Goal: Information Seeking & Learning: Get advice/opinions

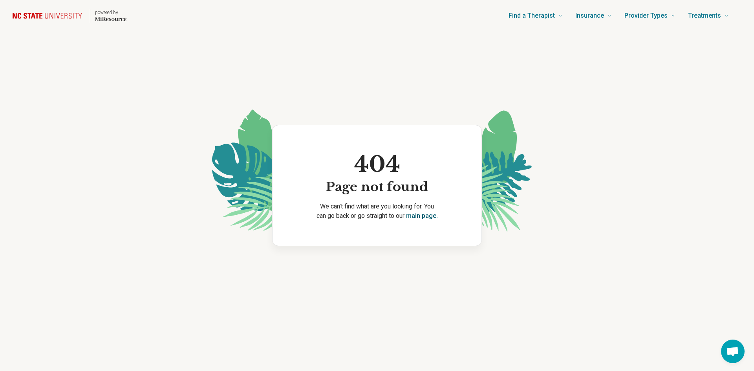
click at [414, 216] on link "main page." at bounding box center [422, 215] width 32 height 7
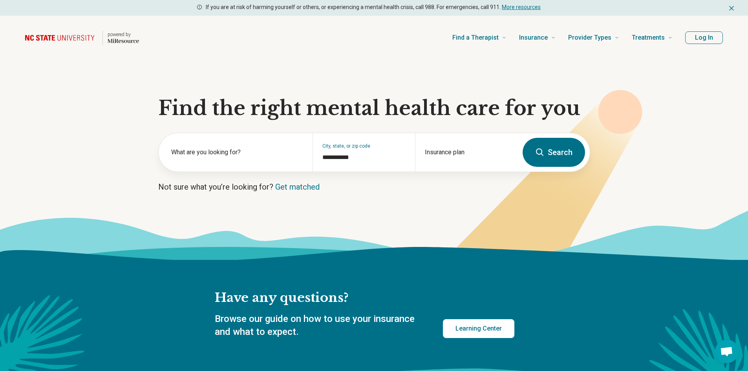
click at [691, 41] on button "Log In" at bounding box center [704, 37] width 38 height 13
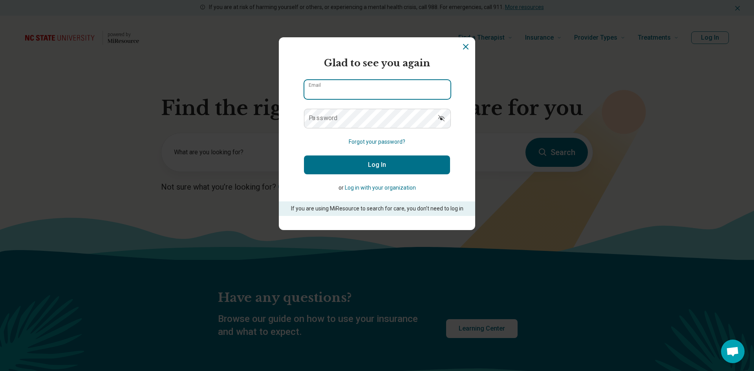
type input "**********"
click at [354, 161] on button "Log In" at bounding box center [377, 165] width 146 height 19
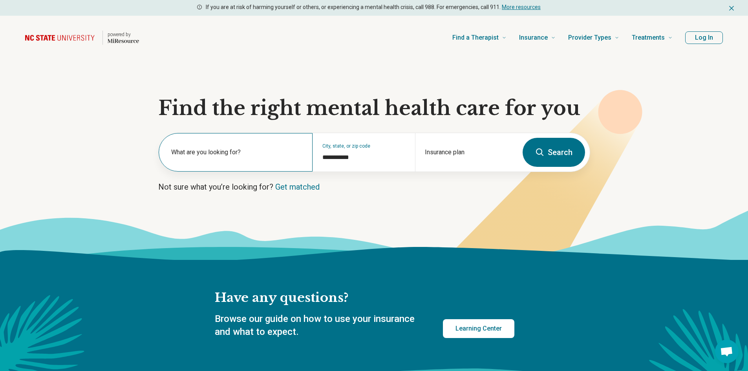
click at [258, 148] on label "What are you looking for?" at bounding box center [237, 152] width 132 height 9
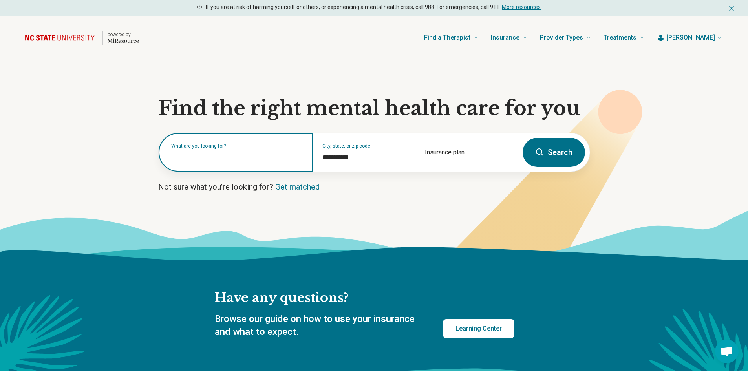
click at [225, 160] on input "text" at bounding box center [237, 156] width 132 height 9
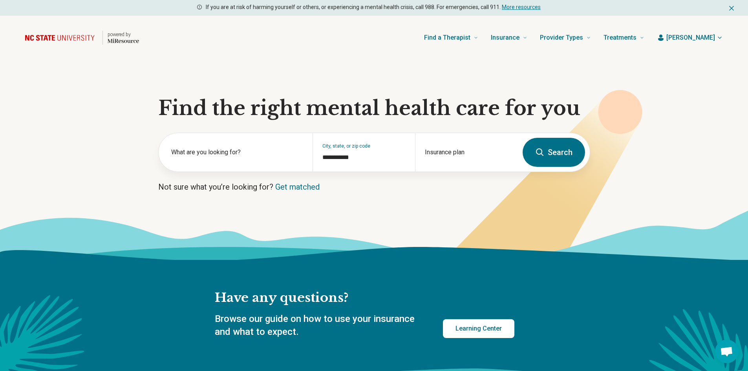
click at [559, 150] on button "Search" at bounding box center [554, 152] width 62 height 29
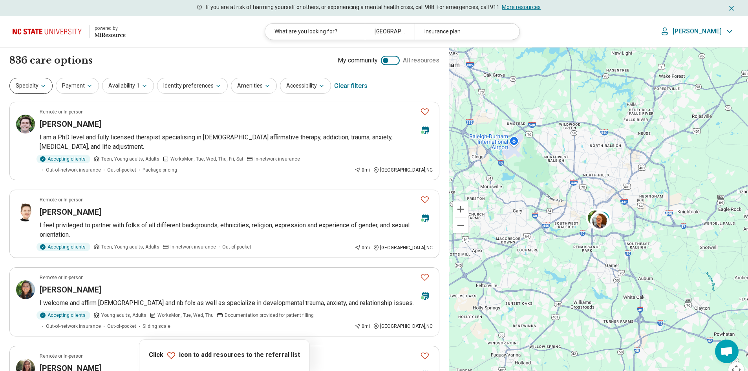
click at [40, 87] on icon "button" at bounding box center [43, 86] width 6 height 6
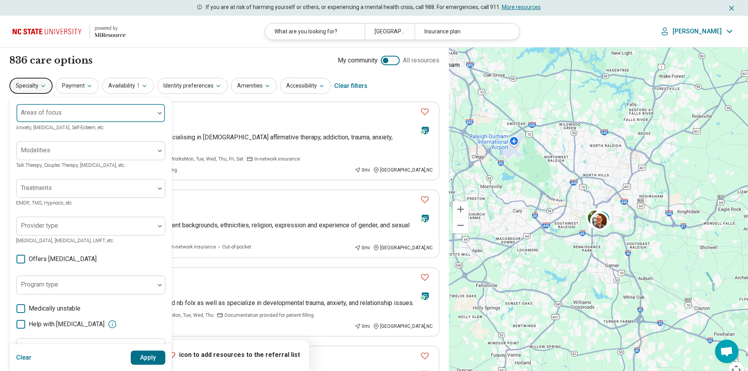
click at [44, 115] on div "Areas of focus" at bounding box center [90, 113] width 149 height 19
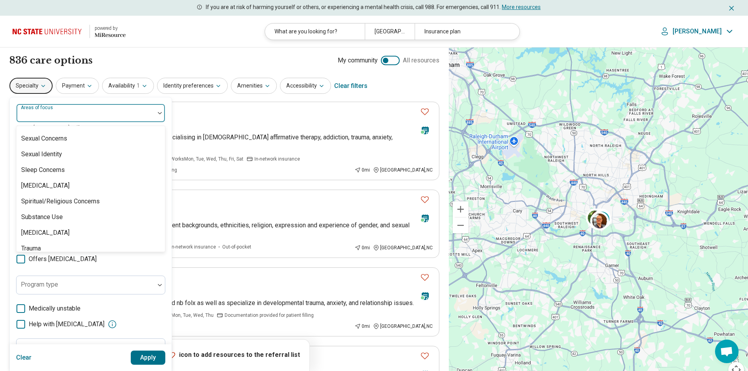
scroll to position [1468, 0]
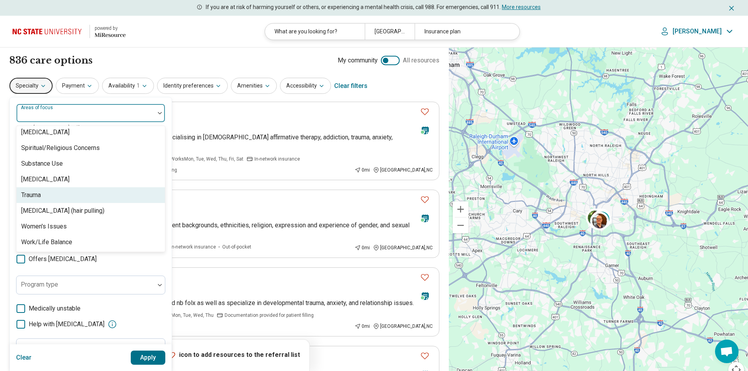
click at [63, 196] on div "Trauma" at bounding box center [90, 195] width 148 height 16
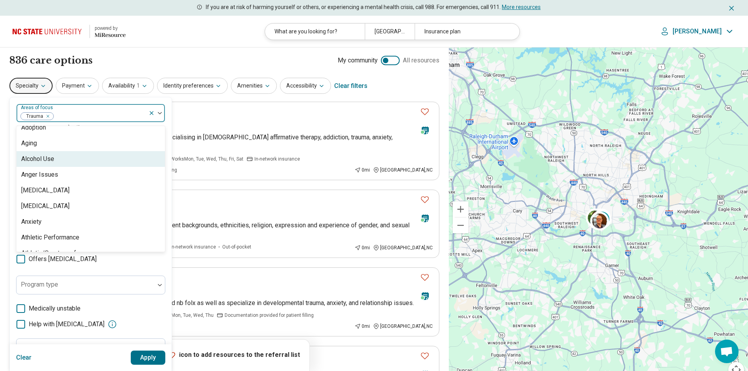
scroll to position [0, 0]
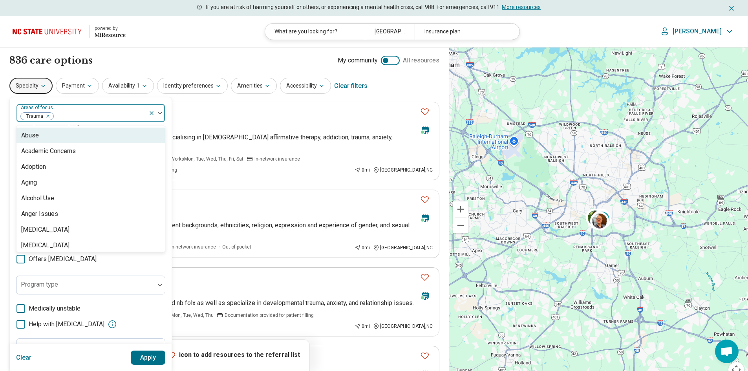
click at [145, 56] on div "836 care options 836 provider s My community All resources" at bounding box center [224, 60] width 430 height 13
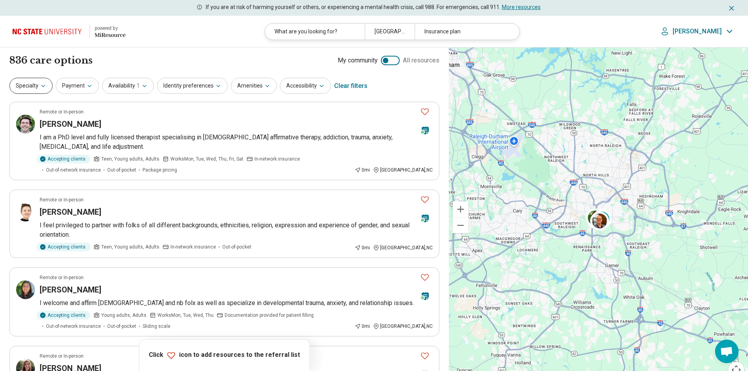
click at [44, 88] on icon "button" at bounding box center [43, 86] width 6 height 6
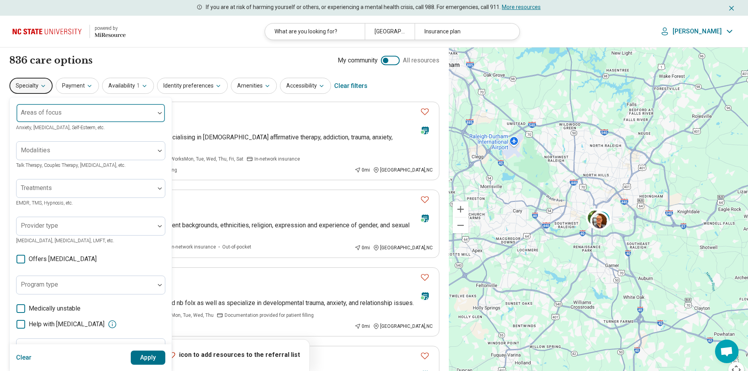
click at [49, 119] on div at bounding box center [86, 116] width 132 height 11
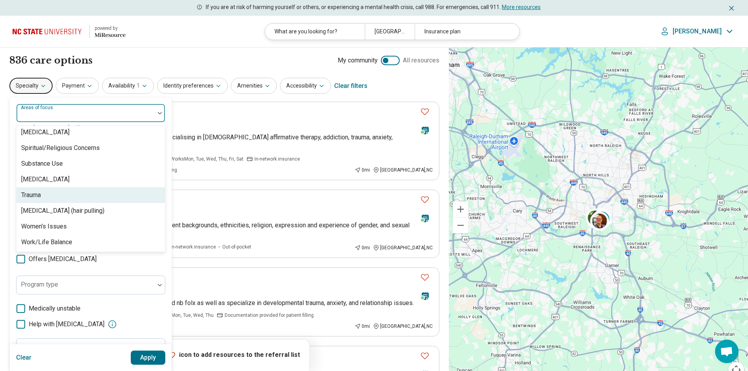
click at [48, 201] on div "Trauma" at bounding box center [90, 195] width 148 height 16
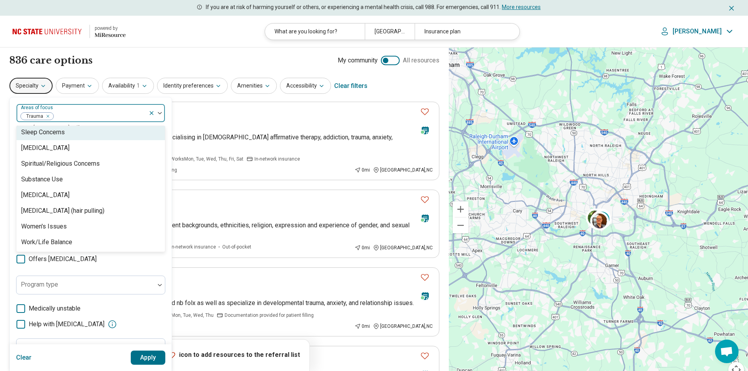
click at [80, 114] on div at bounding box center [99, 116] width 91 height 11
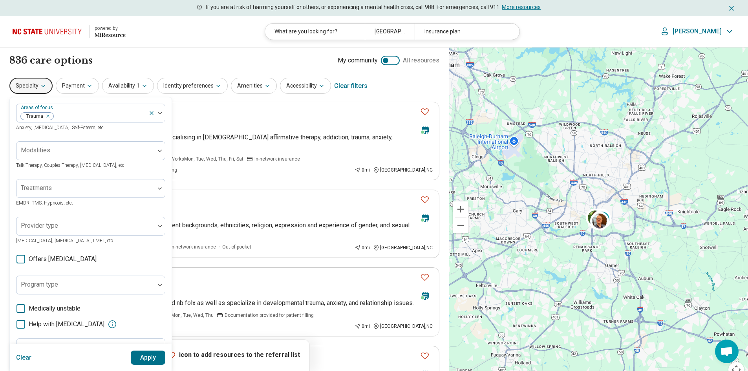
click at [154, 361] on button "Apply" at bounding box center [148, 358] width 35 height 14
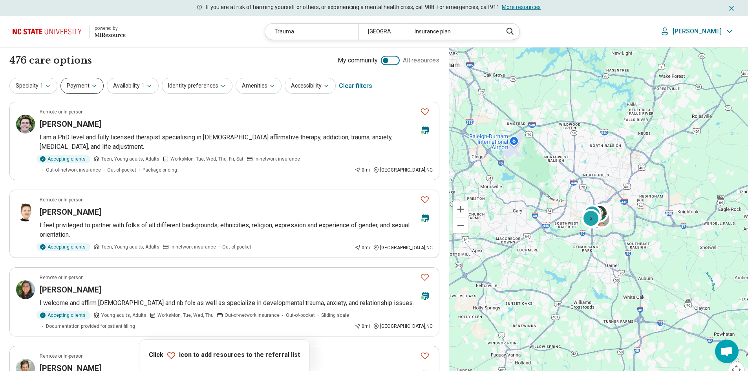
click at [94, 90] on button "Payment" at bounding box center [81, 86] width 43 height 16
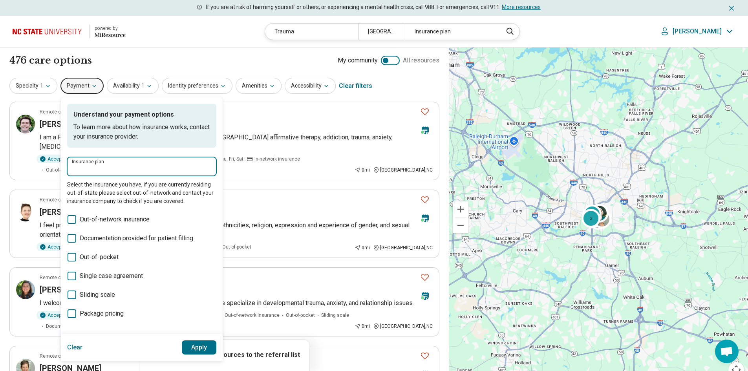
click at [100, 167] on input "Insurance plan" at bounding box center [142, 169] width 140 height 9
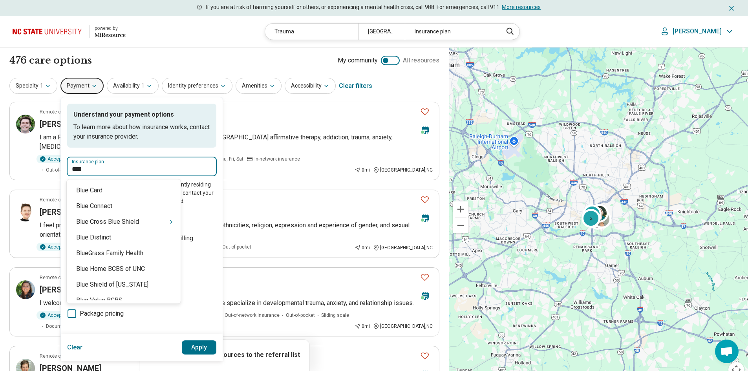
type input "****"
click at [150, 225] on div "Blue Cross Blue Shield" at bounding box center [124, 222] width 114 height 16
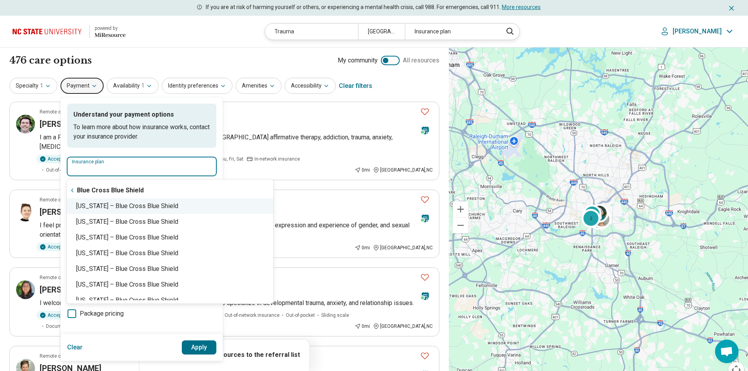
click at [145, 207] on div "North Carolina – Blue Cross Blue Shield" at bounding box center [170, 206] width 207 height 16
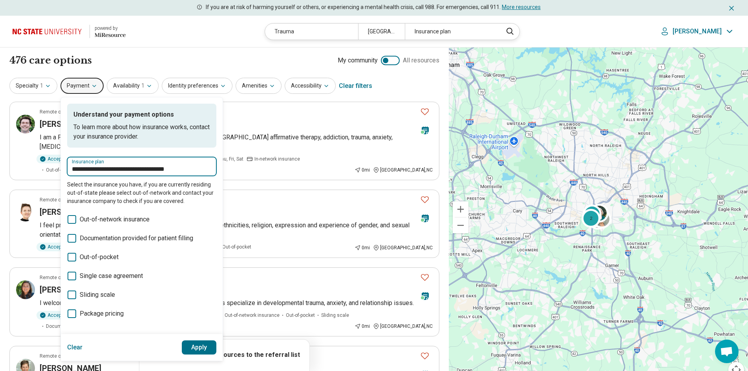
type input "**********"
click at [205, 346] on button "Apply" at bounding box center [199, 348] width 35 height 14
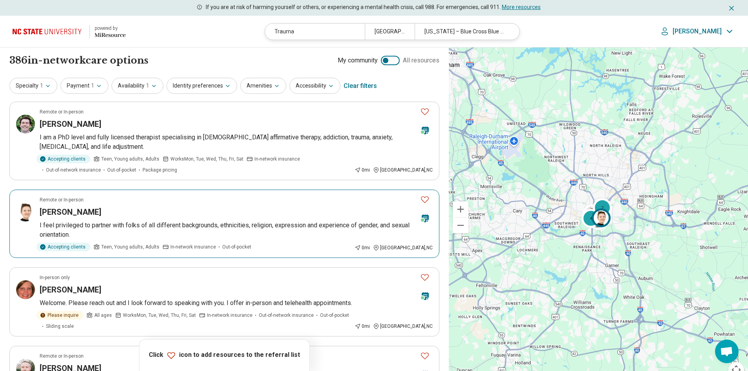
click at [425, 201] on icon "Favorite" at bounding box center [424, 199] width 9 height 9
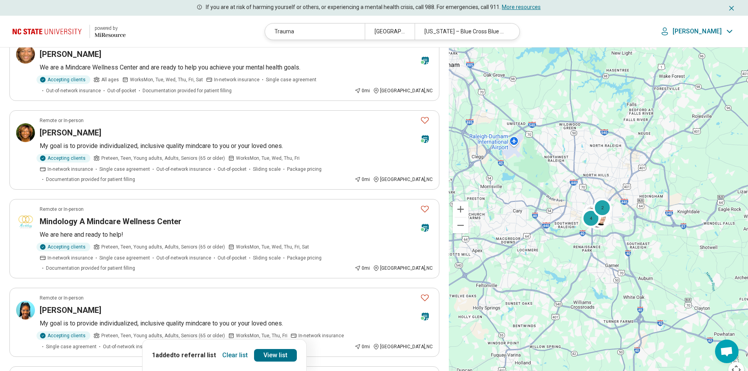
scroll to position [432, 0]
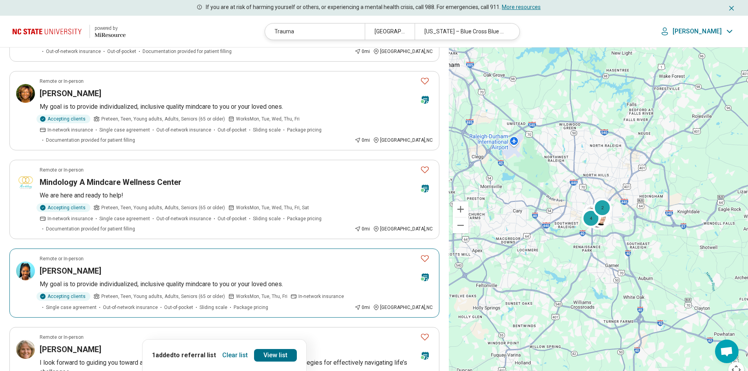
click at [424, 254] on icon "Favorite" at bounding box center [424, 258] width 9 height 9
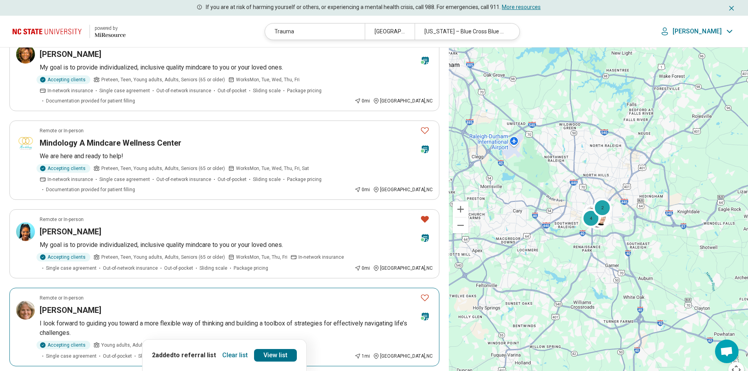
scroll to position [511, 0]
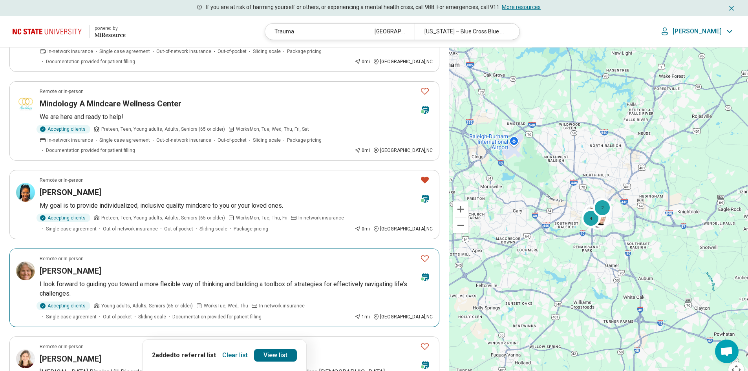
click at [424, 255] on icon "Favorite" at bounding box center [425, 258] width 8 height 7
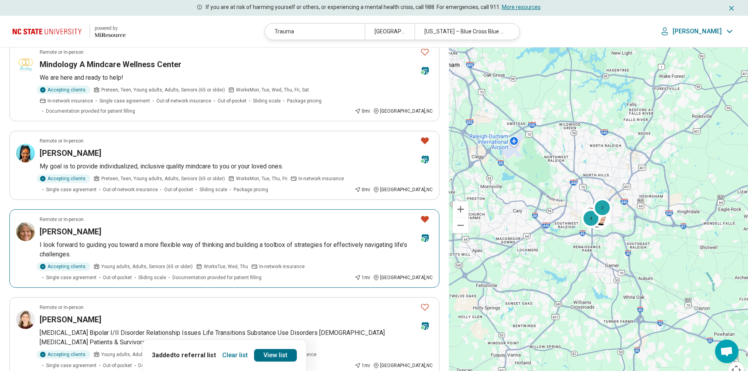
scroll to position [589, 0]
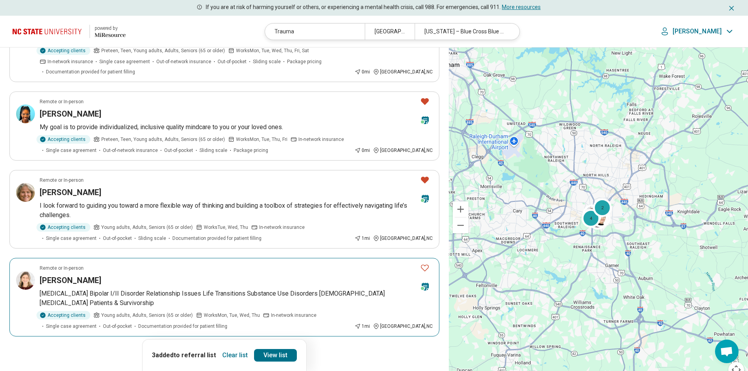
click at [425, 263] on icon "Favorite" at bounding box center [424, 267] width 9 height 9
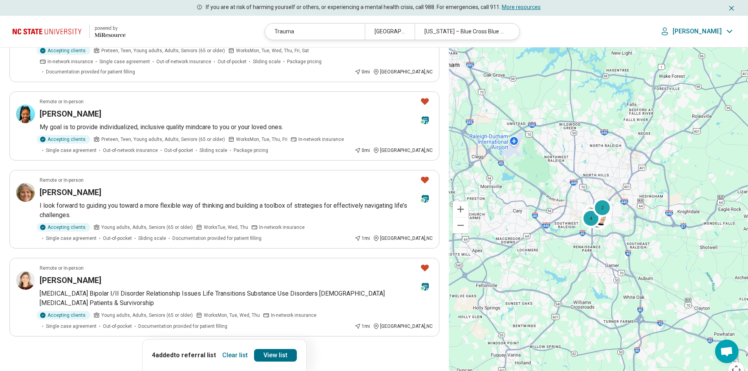
click at [187, 352] on button "2" at bounding box center [187, 358] width 13 height 13
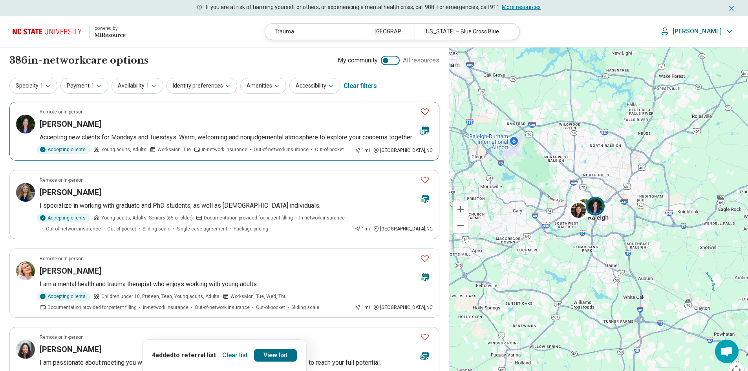
click at [423, 113] on icon "Favorite" at bounding box center [425, 111] width 8 height 7
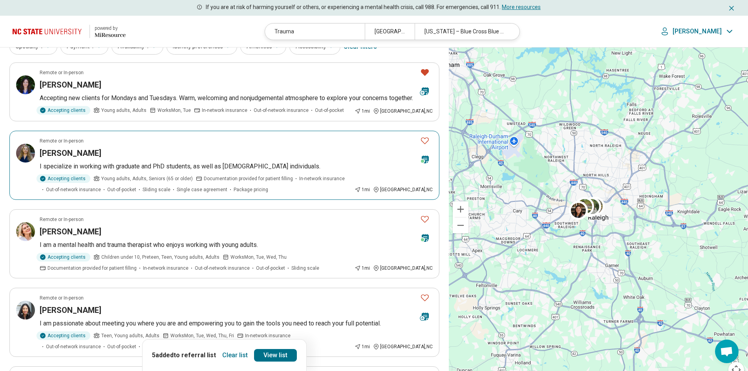
scroll to position [79, 0]
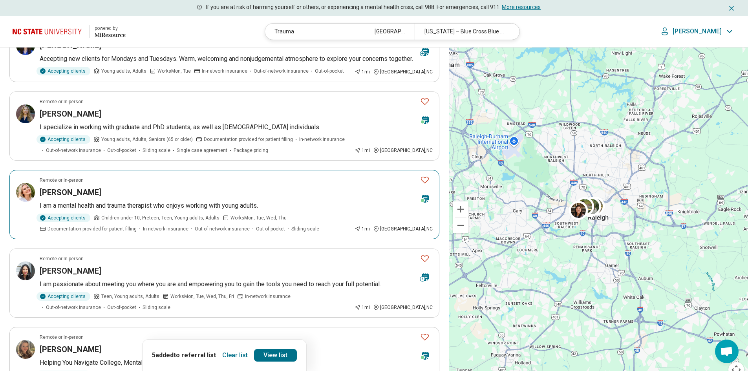
click at [426, 185] on icon "Favorite" at bounding box center [424, 179] width 9 height 9
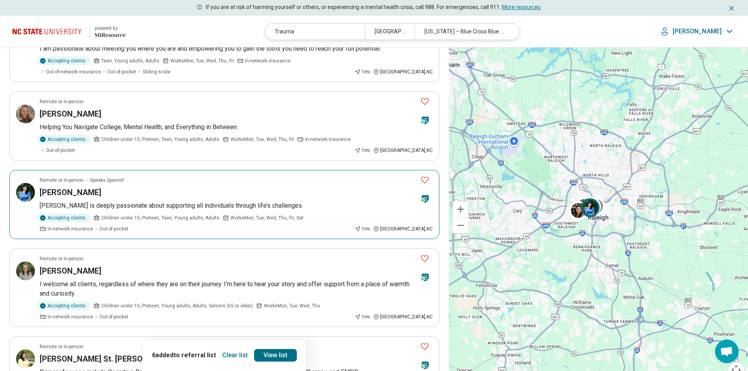
scroll to position [354, 0]
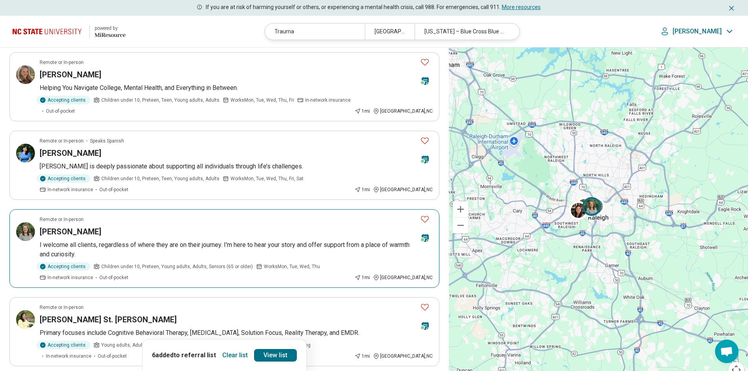
click at [427, 217] on icon "Favorite" at bounding box center [424, 218] width 9 height 9
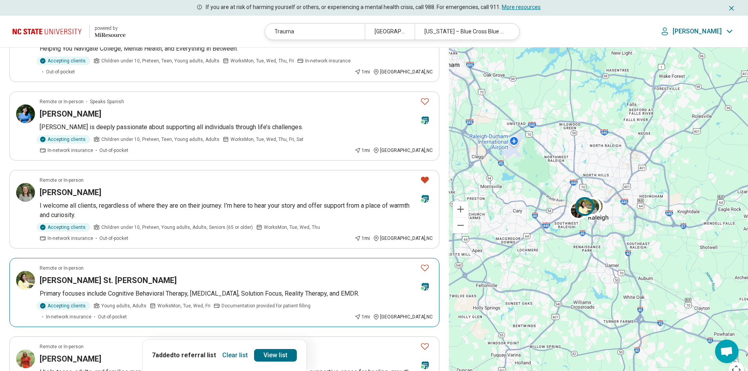
scroll to position [432, 0]
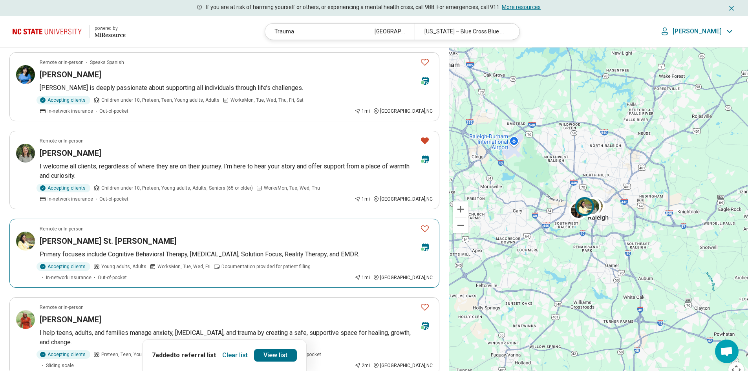
click at [424, 230] on icon "Favorite" at bounding box center [424, 228] width 9 height 9
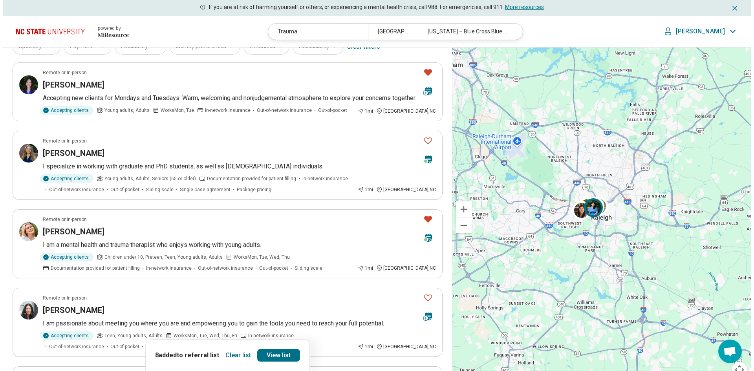
scroll to position [0, 0]
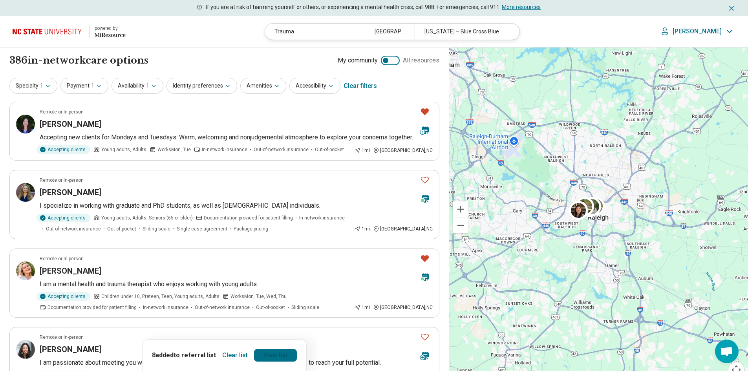
click at [261, 357] on link "View list" at bounding box center [275, 355] width 43 height 13
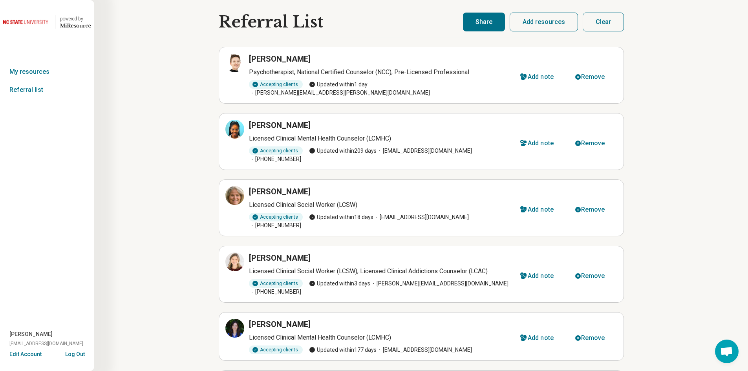
click at [477, 25] on button "Share" at bounding box center [484, 22] width 42 height 19
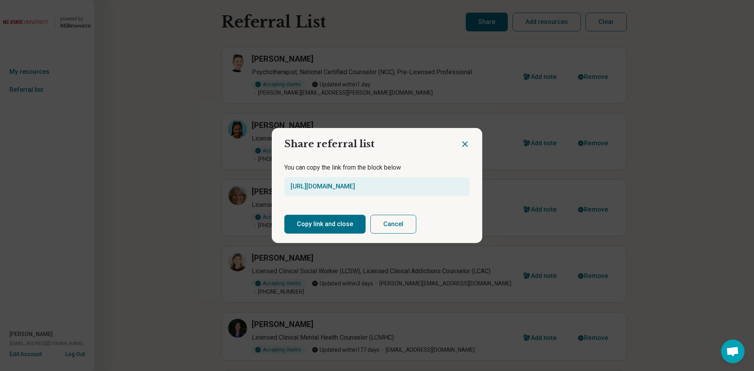
click at [324, 227] on button "Copy link and close" at bounding box center [324, 224] width 81 height 19
